Goal: Find specific page/section: Find specific page/section

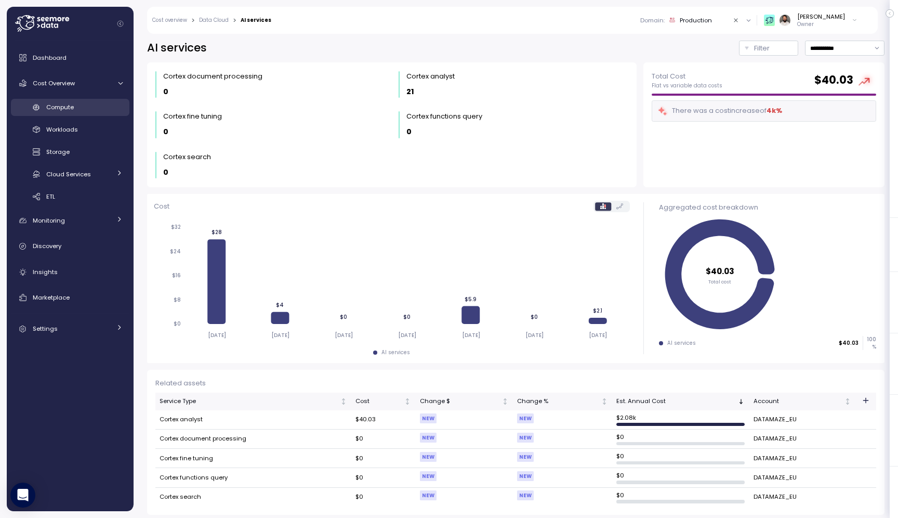
click at [58, 100] on link "Compute" at bounding box center [70, 107] width 119 height 17
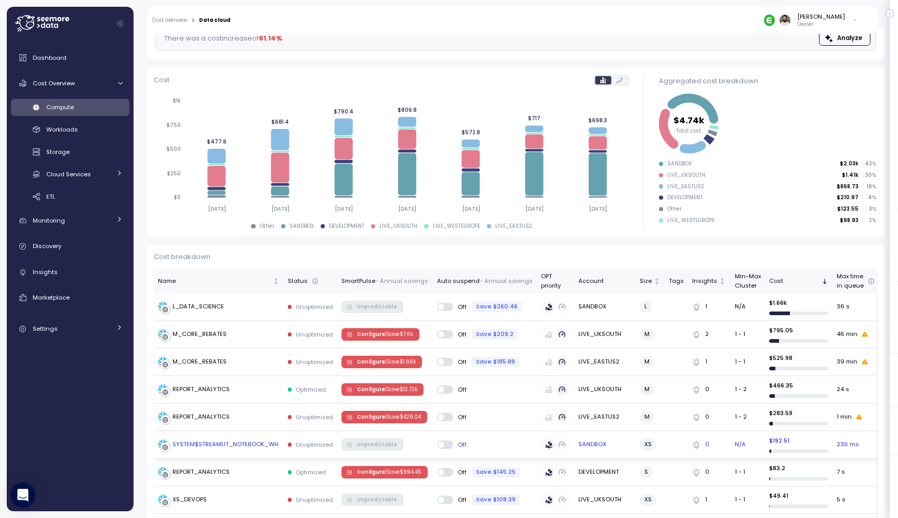
scroll to position [124, 0]
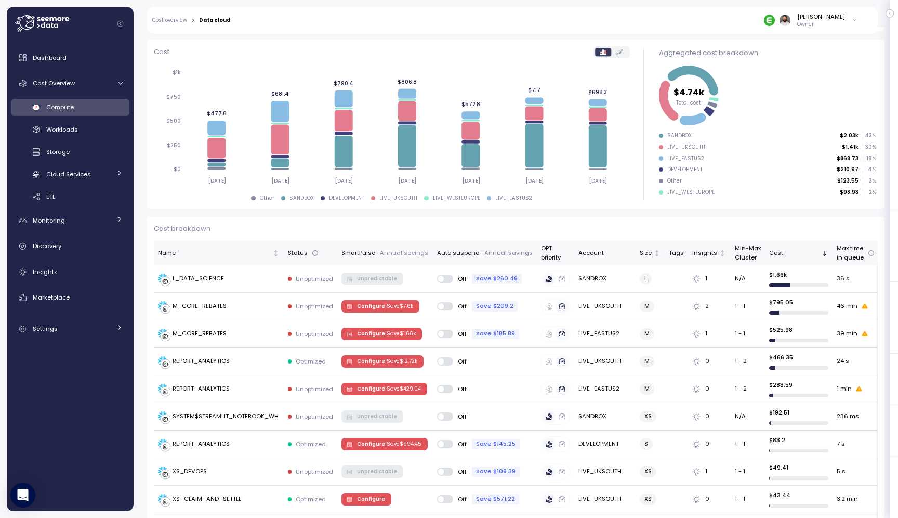
click at [85, 105] on div "Compute" at bounding box center [84, 107] width 76 height 10
click at [88, 339] on div "Dashboard Cost Overview Compute Workloads Storage Cloud Services Clustering col…" at bounding box center [70, 275] width 119 height 457
click at [88, 326] on div "Settings" at bounding box center [72, 328] width 78 height 10
